Goal: Find specific page/section: Find specific page/section

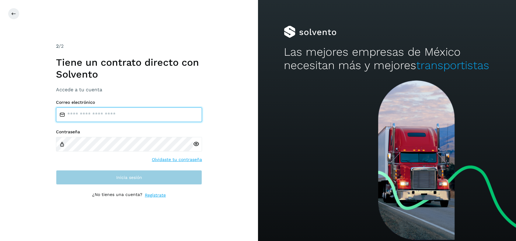
type input "**********"
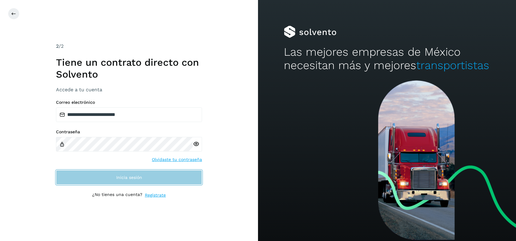
click at [119, 179] on span "Inicia sesión" at bounding box center [129, 177] width 26 height 4
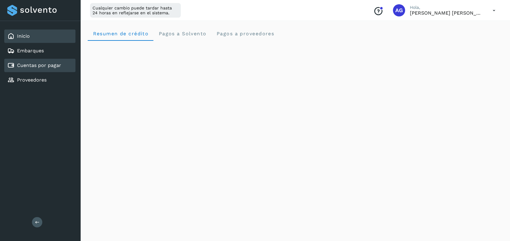
click at [46, 69] on div "Cuentas por pagar" at bounding box center [39, 65] width 71 height 13
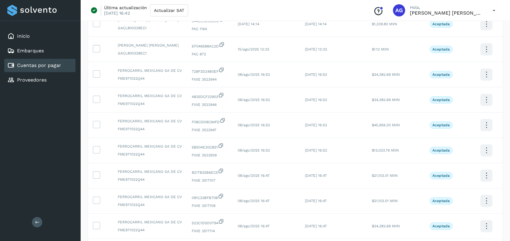
scroll to position [151, 0]
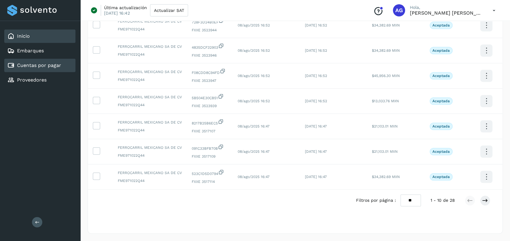
click at [34, 39] on div "Inicio" at bounding box center [39, 35] width 71 height 13
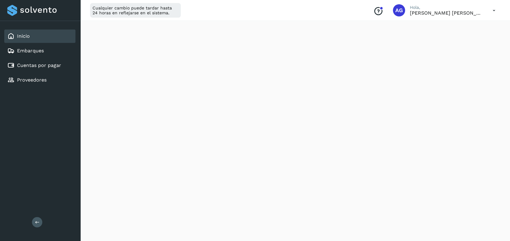
scroll to position [113, 0]
